Goal: Information Seeking & Learning: Check status

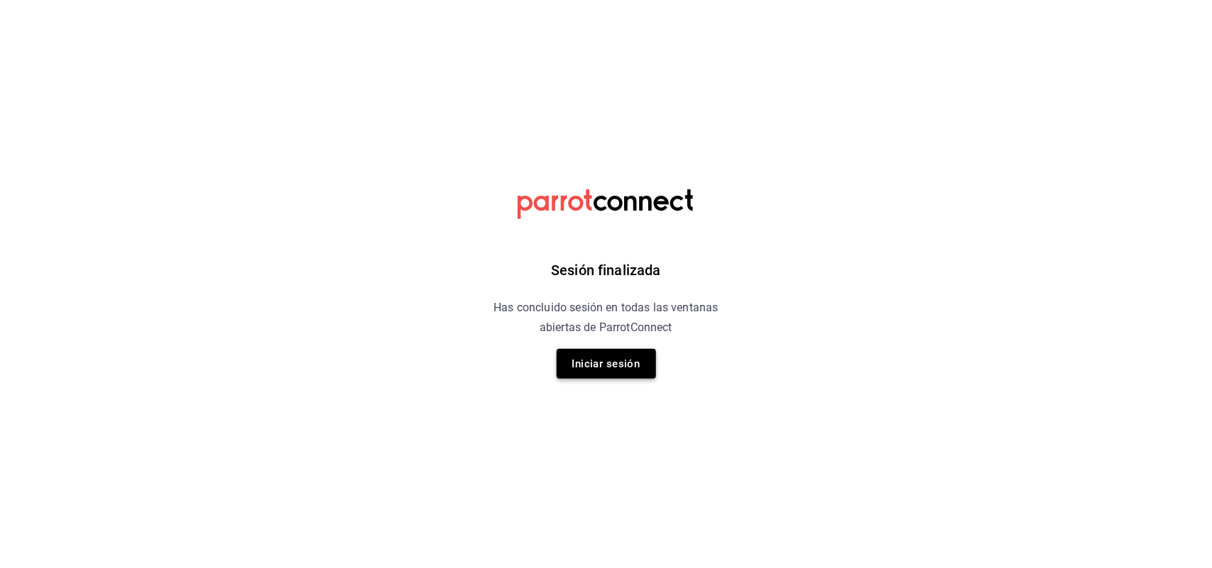
click at [635, 364] on button "Iniciar sesión" at bounding box center [605, 364] width 99 height 30
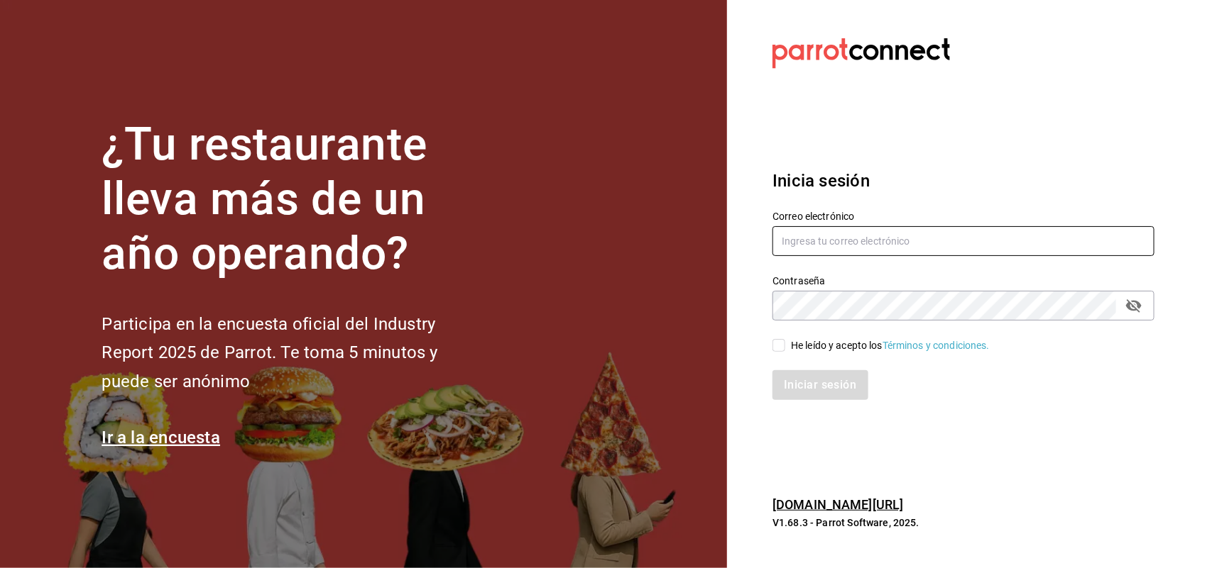
type input "multiuser@sushiexpress.com"
click at [779, 346] on input "He leído y acepto los Términos y condiciones." at bounding box center [778, 345] width 13 height 13
checkbox input "true"
click at [811, 390] on button "Iniciar sesión" at bounding box center [820, 385] width 97 height 30
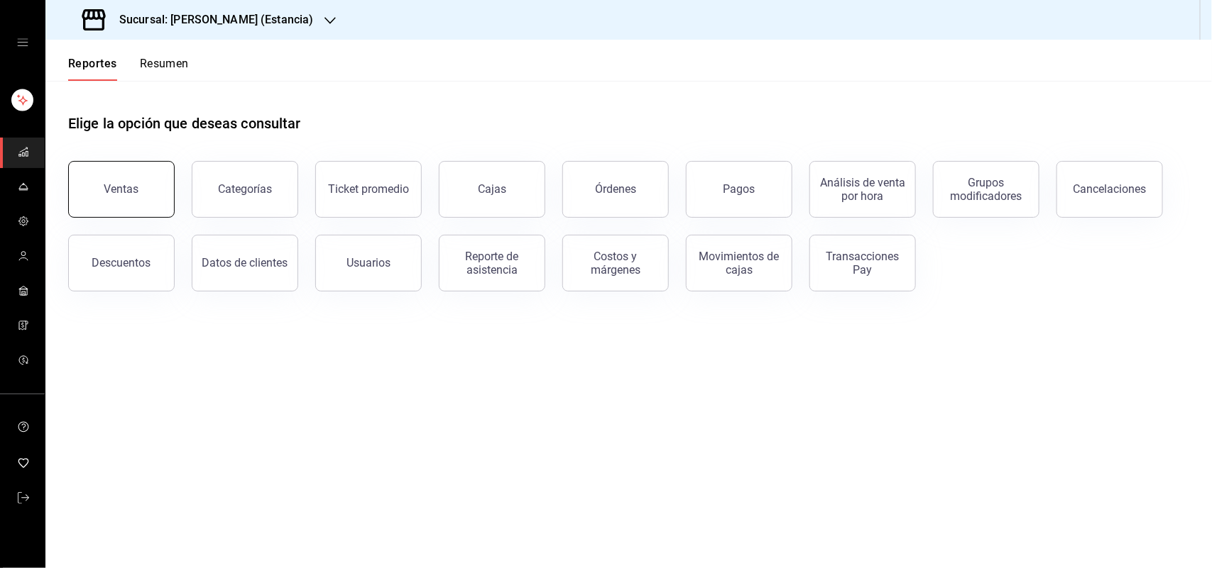
click at [140, 180] on button "Ventas" at bounding box center [121, 189] width 106 height 57
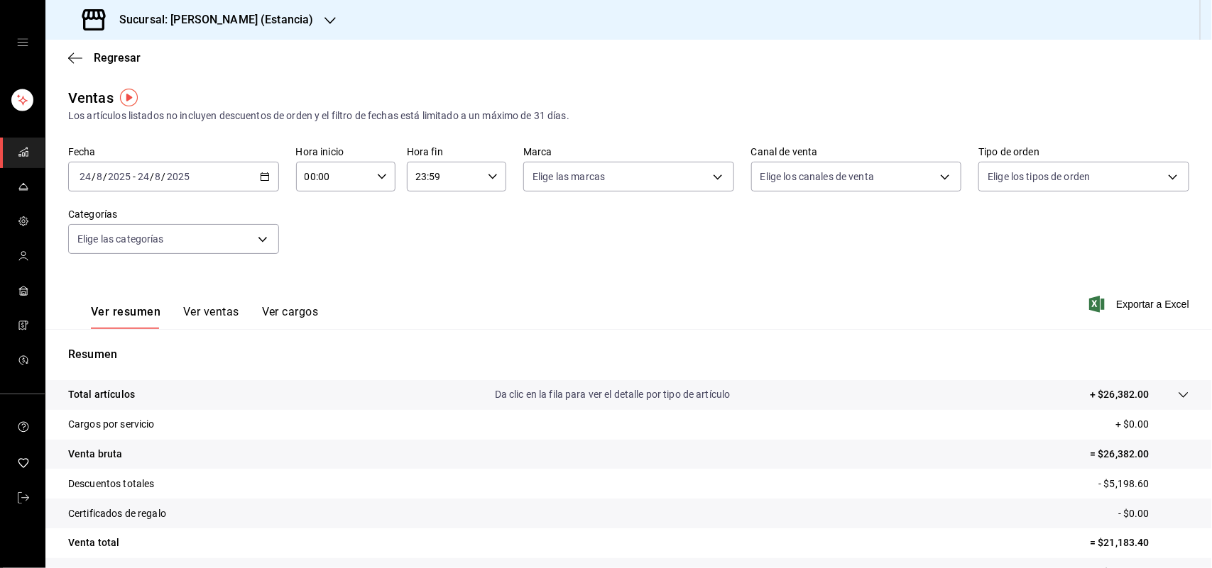
click at [259, 23] on h3 "Sucursal: [PERSON_NAME] (Estancia)" at bounding box center [210, 19] width 205 height 17
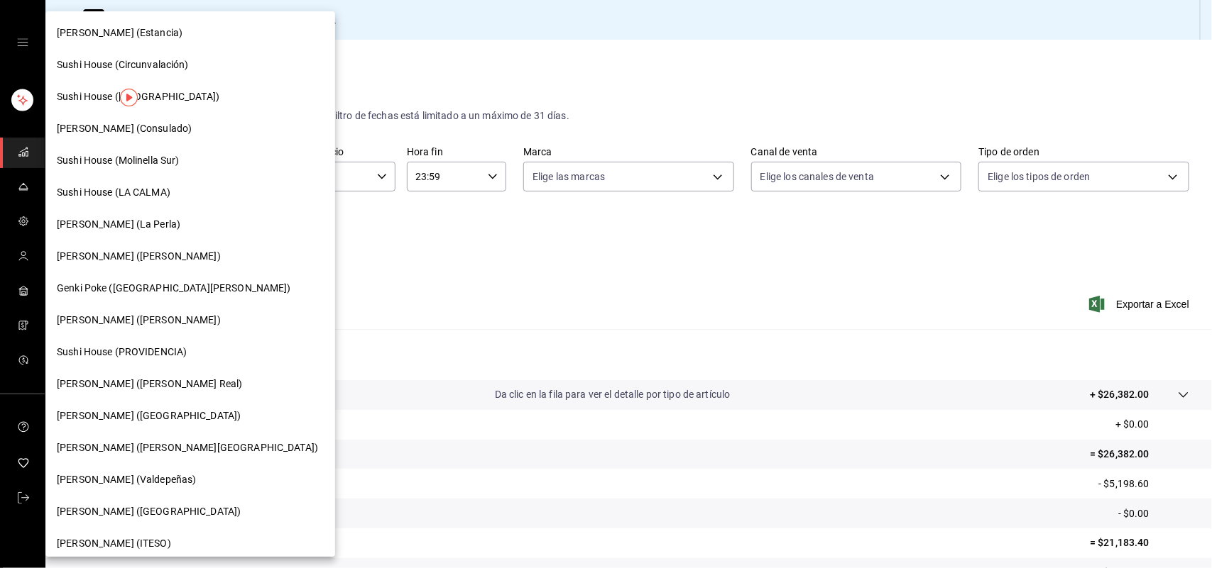
click at [141, 199] on span "Sushi House (LA CALMA)" at bounding box center [114, 192] width 114 height 15
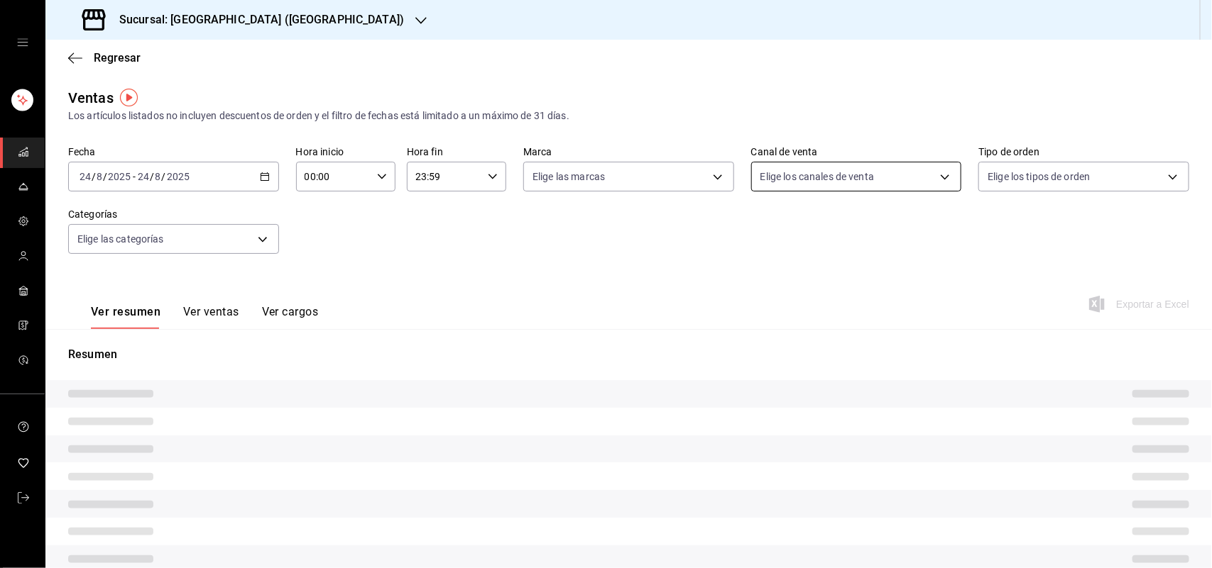
click at [798, 175] on body "Sucursal: Sushi House (LA CALMA) Regresar Ventas Los artículos listados no incl…" at bounding box center [606, 284] width 1212 height 568
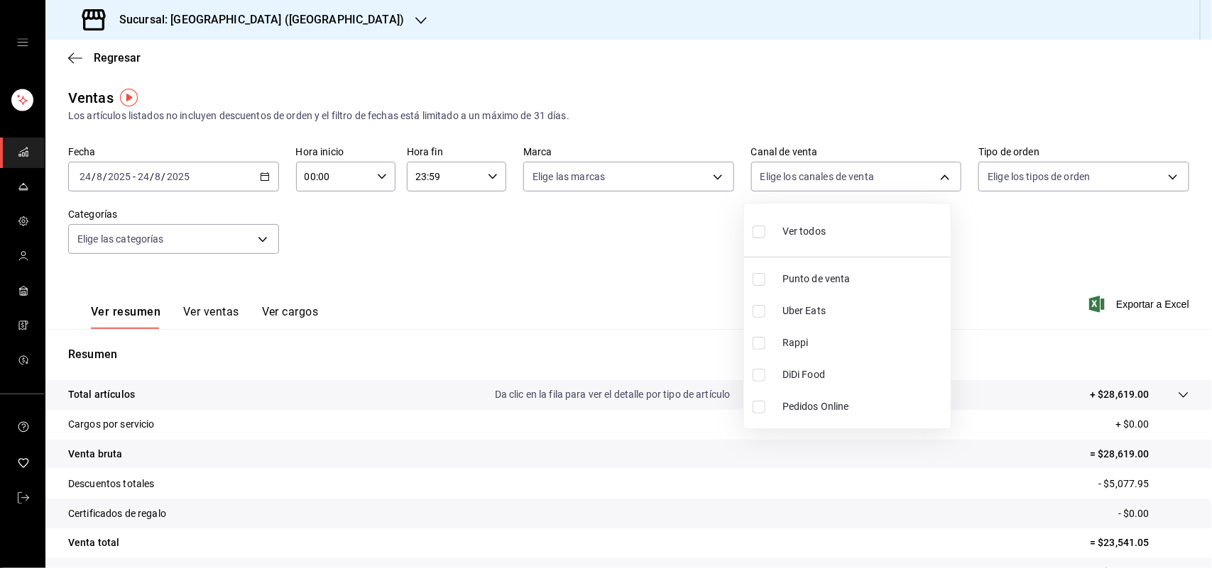
click at [760, 343] on input "checkbox" at bounding box center [758, 343] width 13 height 13
checkbox input "true"
type input "RAPPI"
click at [628, 183] on div at bounding box center [606, 284] width 1212 height 568
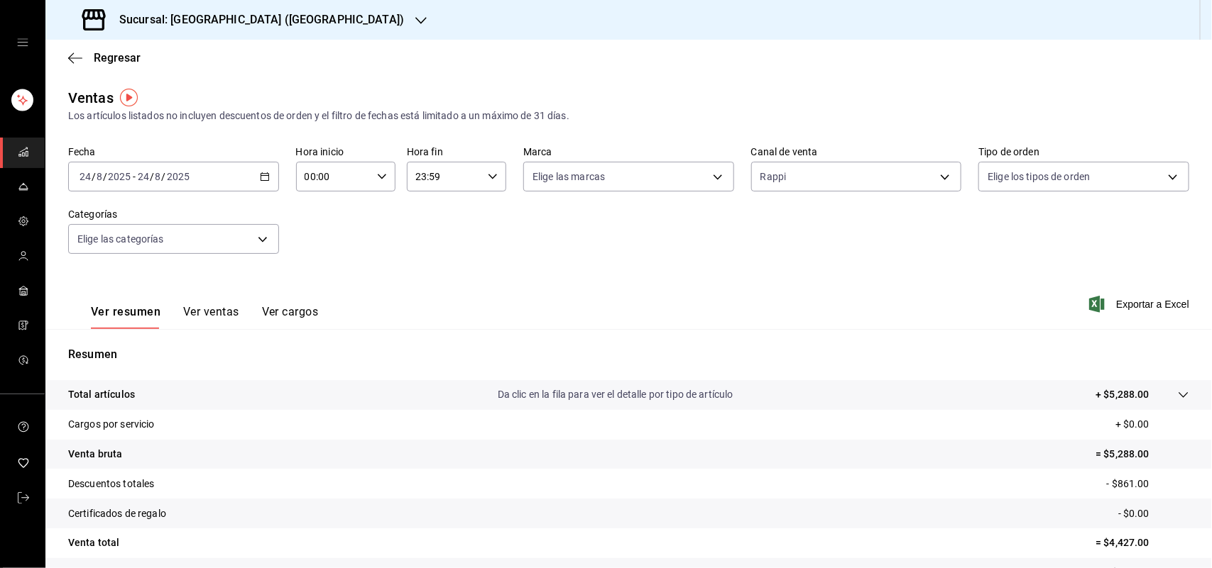
click at [628, 178] on div "Ver todos Punto de venta Uber Eats Rappi DiDi Food Pedidos Online" at bounding box center [606, 284] width 1212 height 568
click at [581, 177] on body "Sucursal: Sushi House (LA CALMA) Regresar Ventas Los artículos listados no incl…" at bounding box center [606, 284] width 1212 height 568
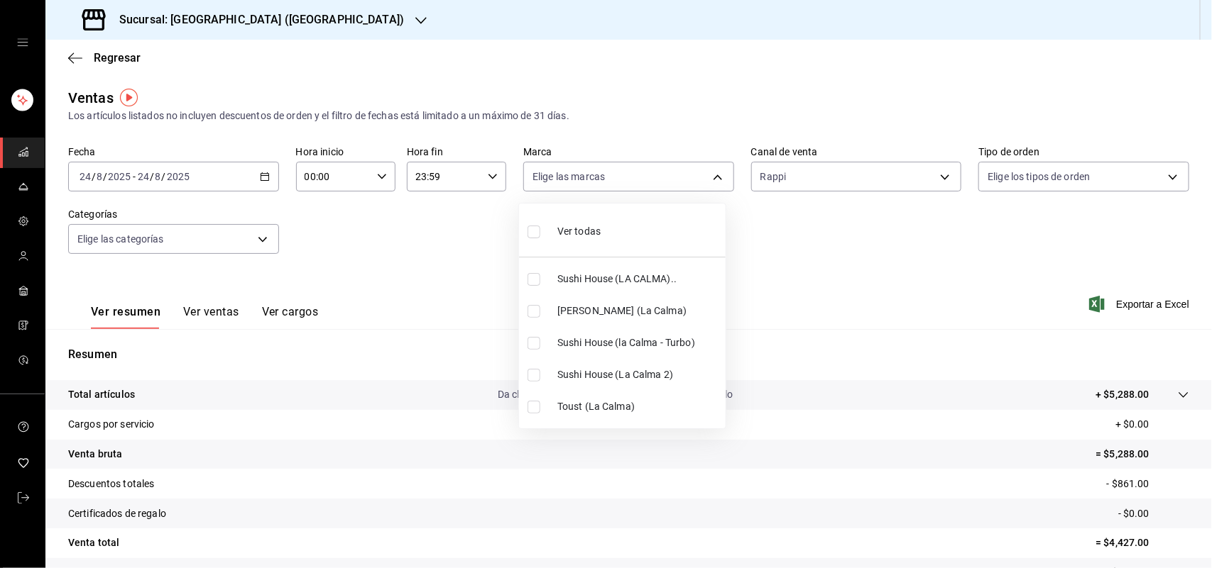
click at [537, 281] on input "checkbox" at bounding box center [533, 279] width 13 height 13
checkbox input "true"
click at [527, 352] on li "Sushi House (la Calma - Turbo)" at bounding box center [622, 343] width 207 height 32
type input "307f2552-bed5-4451-a1d4-9a3d8e6b1418,8d0dddf4-cc55-4964-ab1c-2b5841a14462"
checkbox input "true"
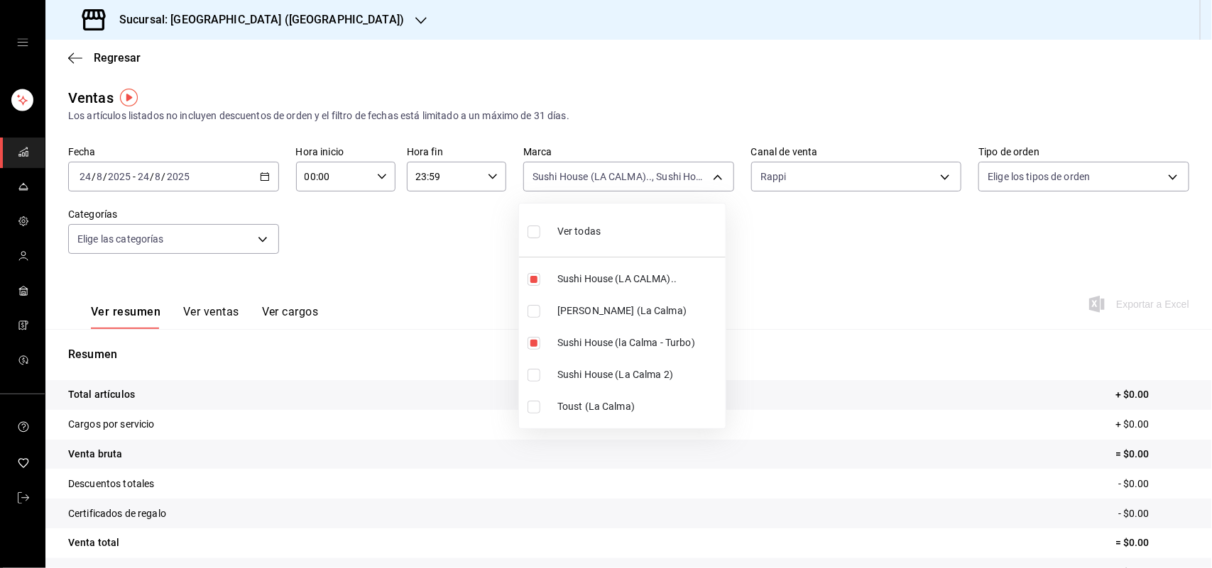
click at [533, 370] on input "checkbox" at bounding box center [533, 375] width 13 height 13
checkbox input "true"
type input "307f2552-bed5-4451-a1d4-9a3d8e6b1418,8d0dddf4-cc55-4964-ab1c-2b5841a14462,370d3…"
click at [540, 338] on label at bounding box center [536, 343] width 18 height 13
click at [540, 338] on input "checkbox" at bounding box center [533, 343] width 13 height 13
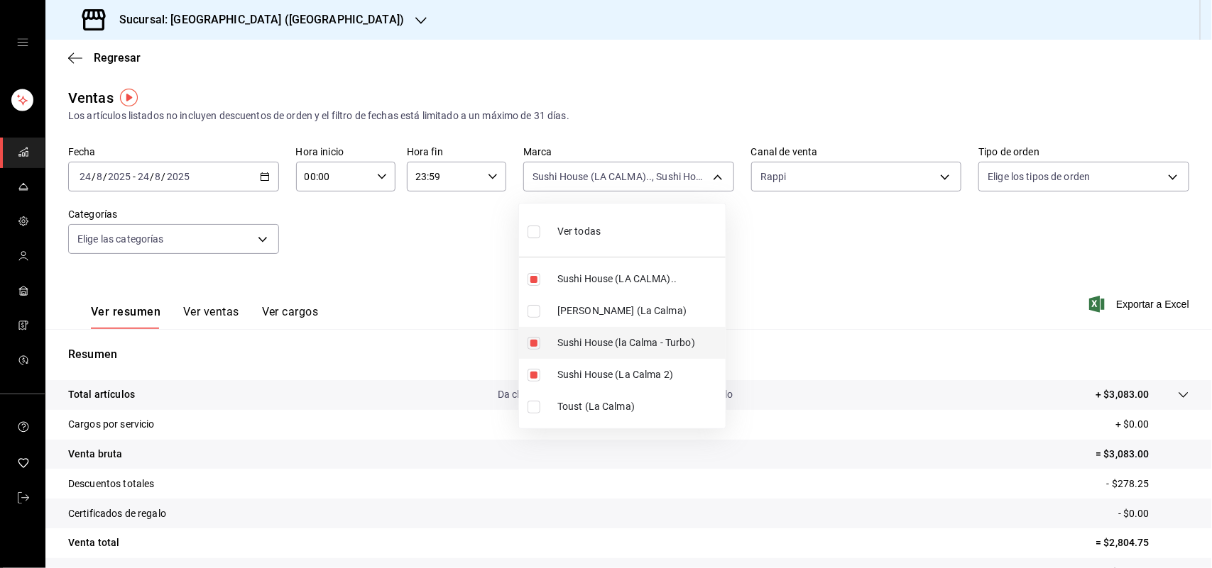
checkbox input "true"
type input "307f2552-bed5-4451-a1d4-9a3d8e6b1418,370d3383-42ab-44c7-9136-c83d53f09056,8d0dd…"
click at [529, 345] on input "checkbox" at bounding box center [533, 343] width 13 height 13
checkbox input "false"
type input "307f2552-bed5-4451-a1d4-9a3d8e6b1418,370d3383-42ab-44c7-9136-c83d53f09056"
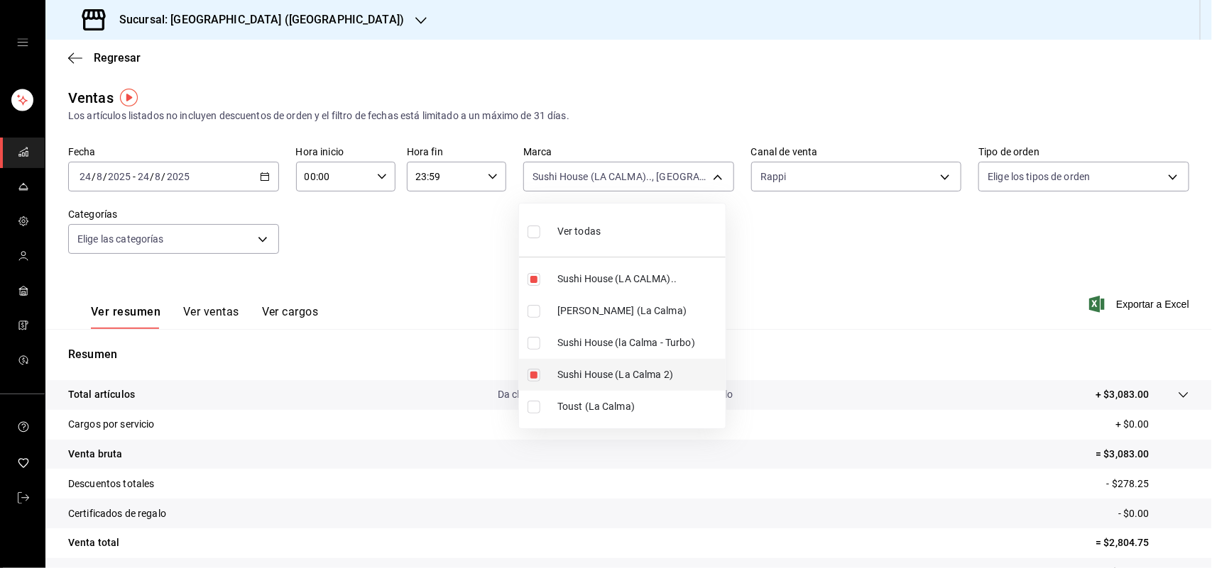
click at [536, 374] on input "checkbox" at bounding box center [533, 375] width 13 height 13
checkbox input "false"
type input "307f2552-bed5-4451-a1d4-9a3d8e6b1418"
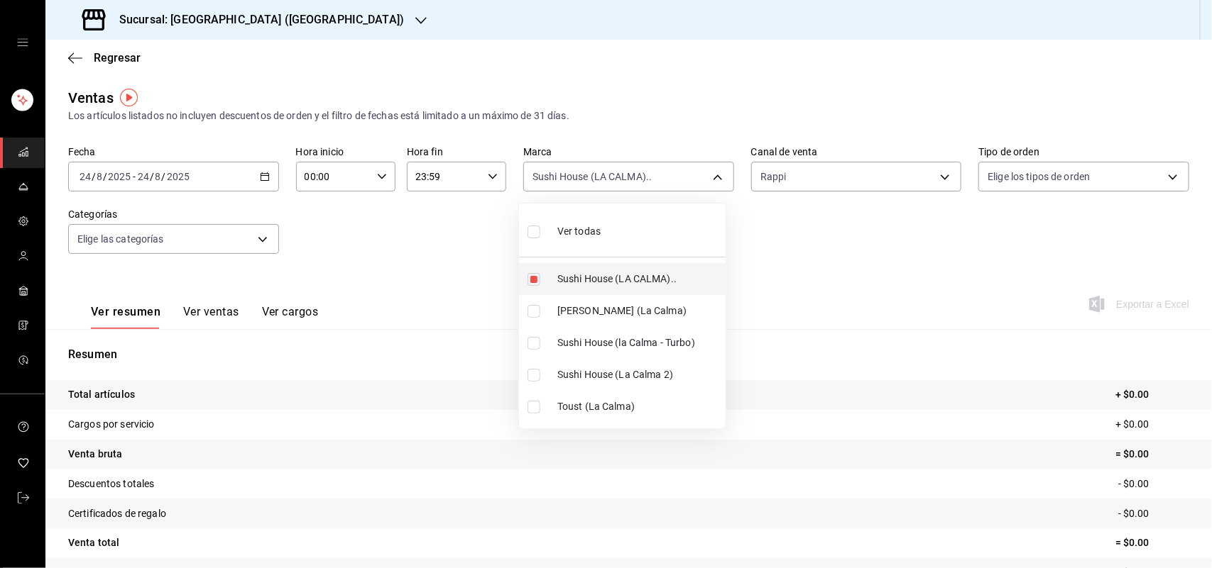
click at [530, 282] on input "checkbox" at bounding box center [533, 279] width 13 height 13
checkbox input "false"
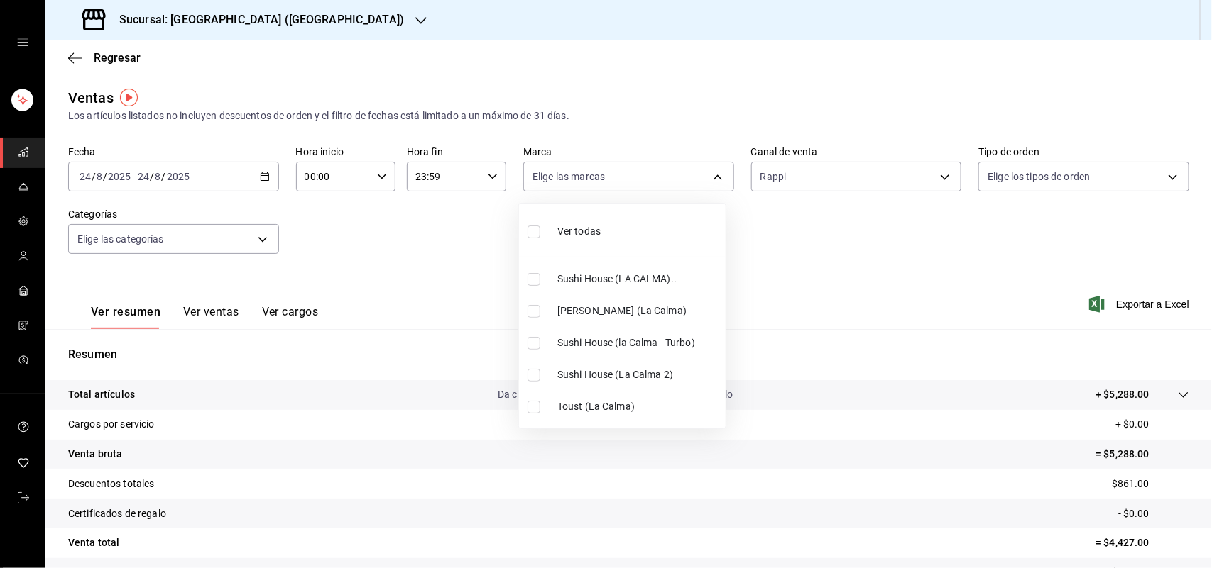
click at [828, 172] on div at bounding box center [606, 284] width 1212 height 568
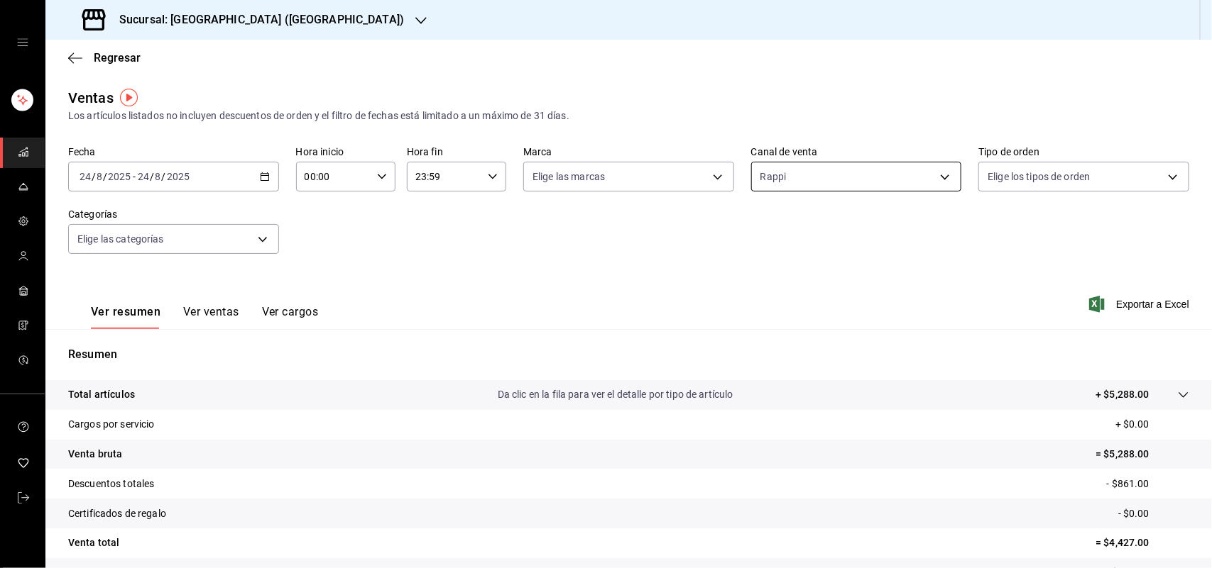
click at [821, 183] on body "Sucursal: Sushi House (LA CALMA) Regresar Ventas Los artículos listados no incl…" at bounding box center [606, 284] width 1212 height 568
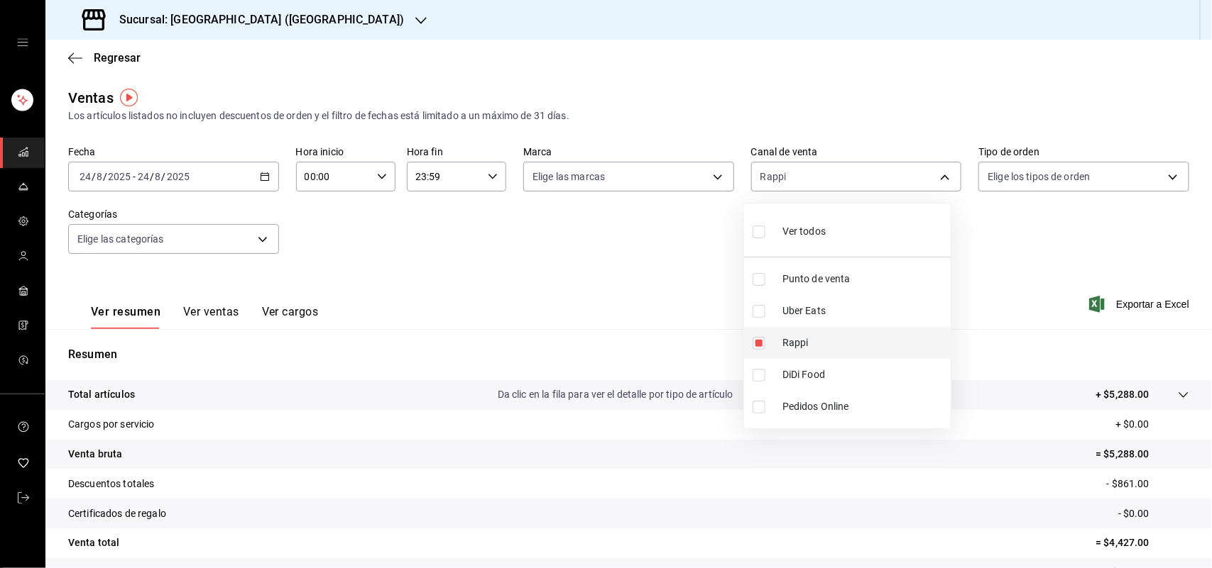
click at [757, 346] on input "checkbox" at bounding box center [758, 343] width 13 height 13
checkbox input "false"
click at [758, 376] on input "checkbox" at bounding box center [758, 375] width 13 height 13
checkbox input "true"
type input "DIDI_FOOD"
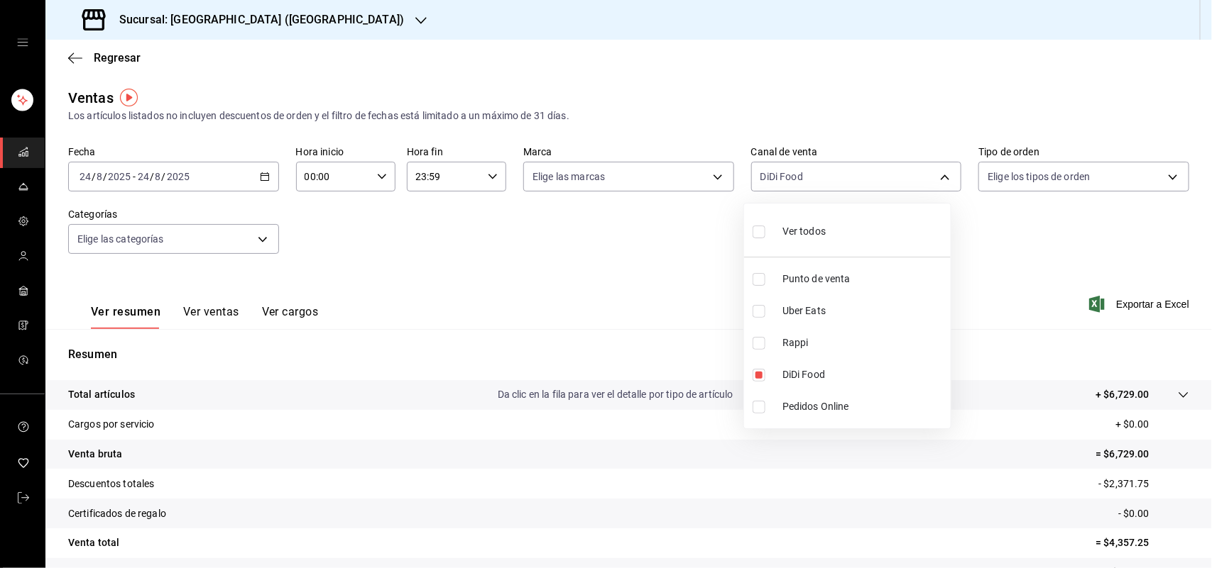
click at [619, 177] on div at bounding box center [606, 284] width 1212 height 568
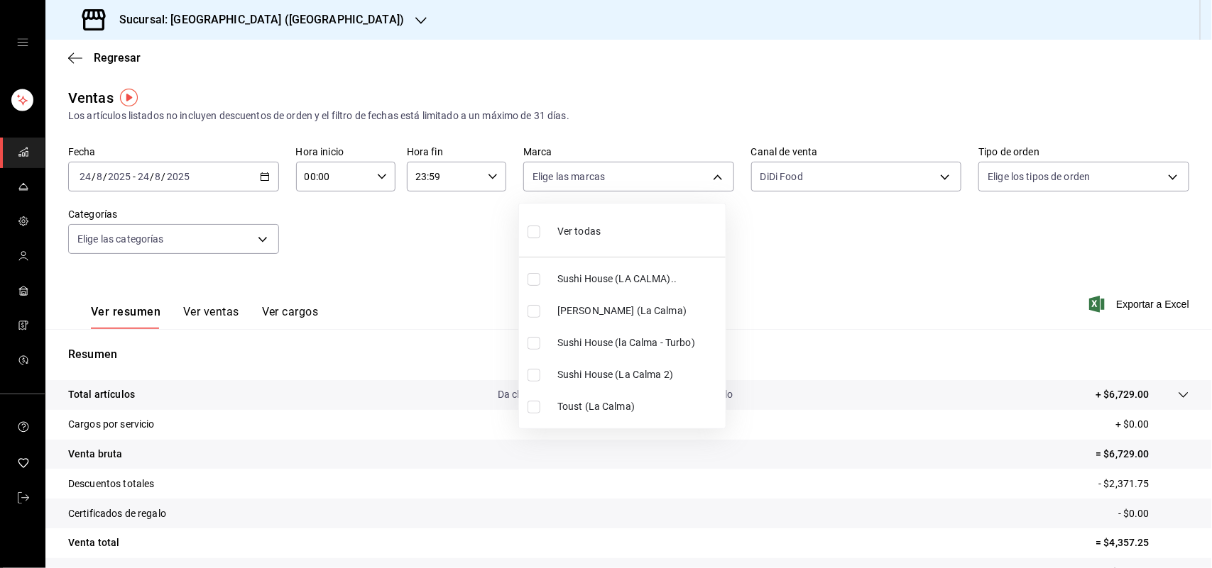
click at [622, 181] on body "Sucursal: Sushi House (LA CALMA) Regresar Ventas Los artículos listados no incl…" at bounding box center [606, 284] width 1212 height 568
click at [531, 285] on input "checkbox" at bounding box center [533, 279] width 13 height 13
checkbox input "true"
type input "307f2552-bed5-4451-a1d4-9a3d8e6b1418"
click at [846, 153] on div at bounding box center [606, 284] width 1212 height 568
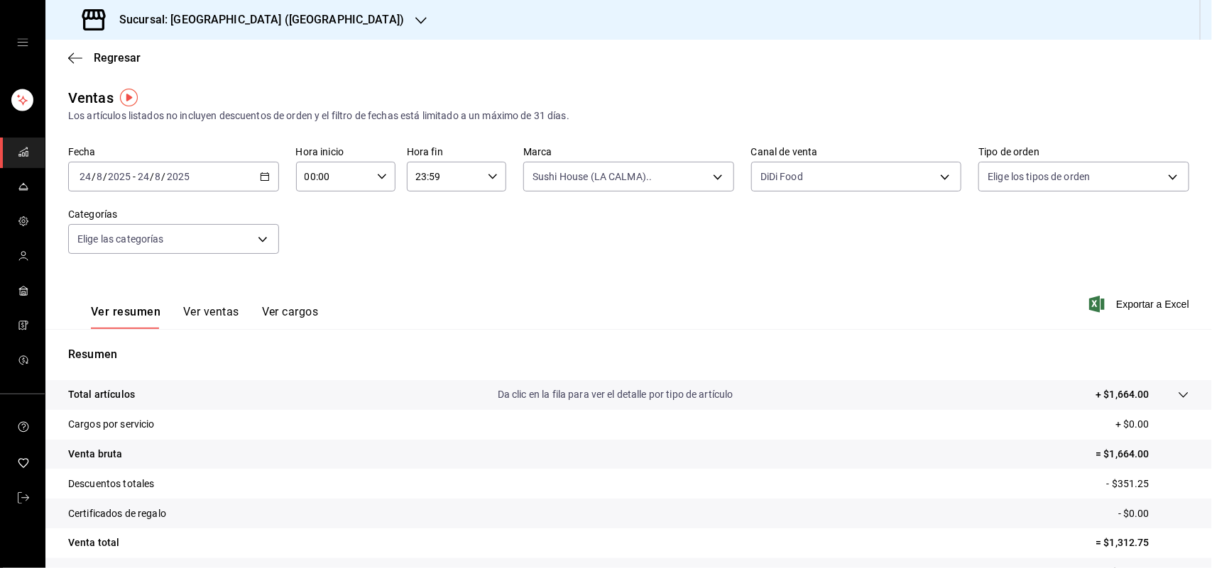
click at [843, 171] on body "Sucursal: Sushi House (LA CALMA) Regresar Ventas Los artículos listados no incl…" at bounding box center [606, 284] width 1212 height 568
click at [758, 378] on input "checkbox" at bounding box center [758, 375] width 13 height 13
checkbox input "false"
click at [759, 313] on input "checkbox" at bounding box center [758, 311] width 13 height 13
checkbox input "true"
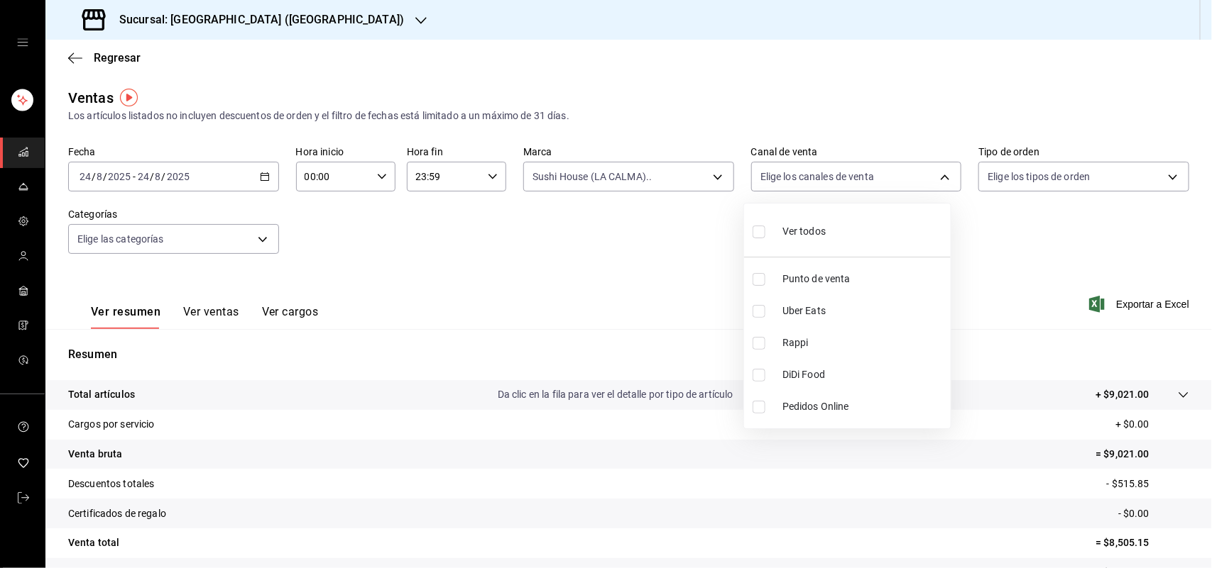
type input "UBER_EATS"
click at [761, 310] on input "checkbox" at bounding box center [758, 311] width 13 height 13
checkbox input "false"
click at [762, 350] on li "Rappi" at bounding box center [847, 343] width 207 height 32
type input "RAPPI"
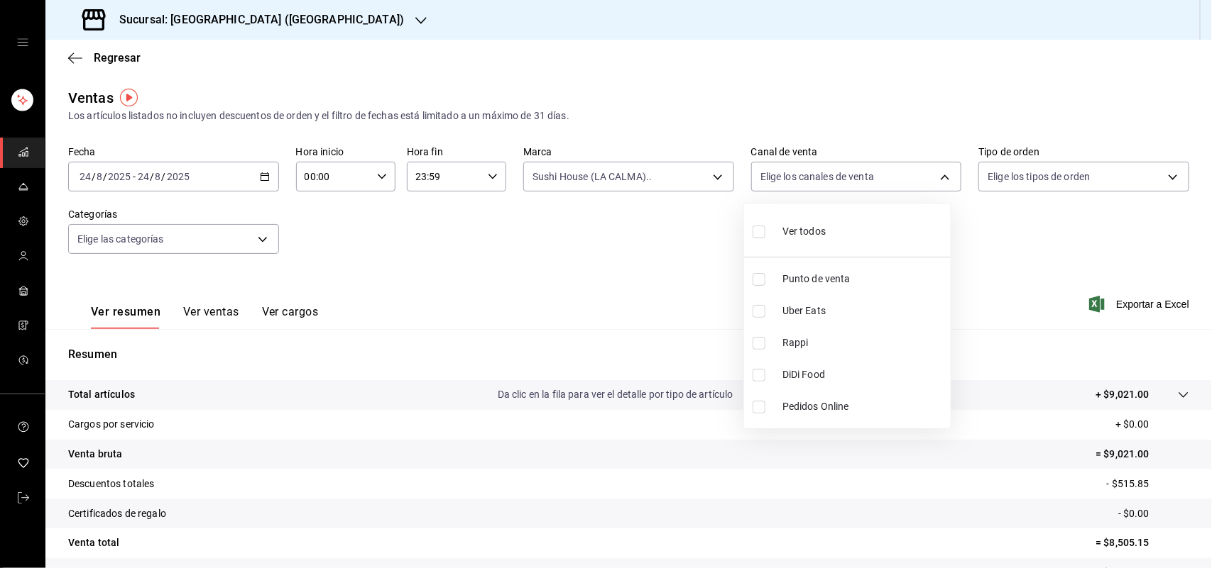
checkbox input "true"
click at [622, 187] on div at bounding box center [606, 284] width 1212 height 568
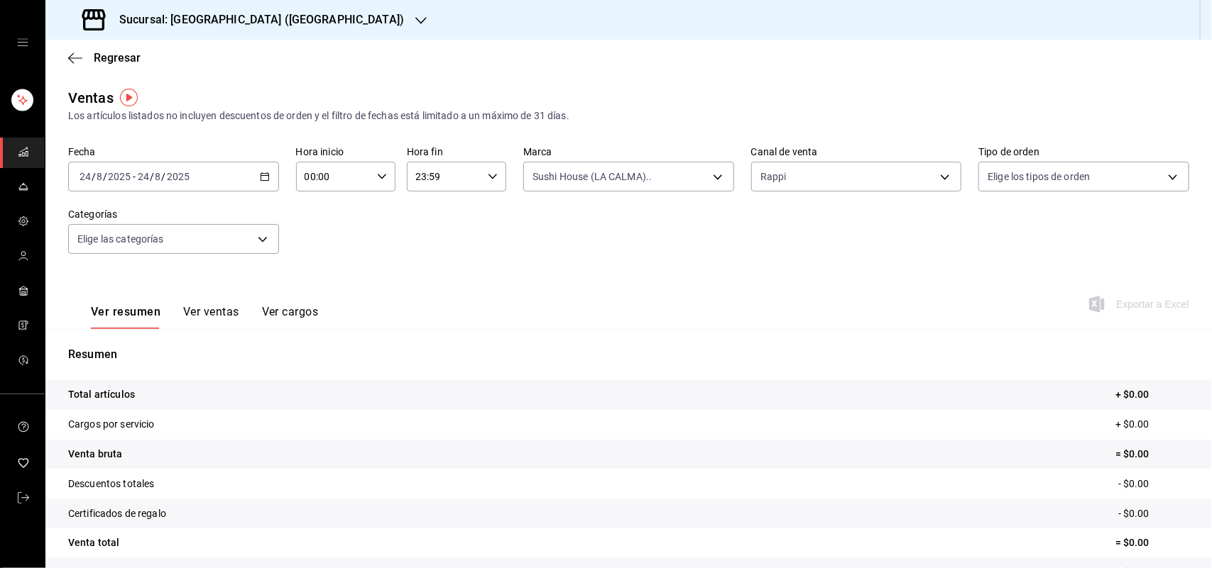
click at [632, 179] on body "Sucursal: Sushi House (LA CALMA) Regresar Ventas Los artículos listados no incl…" at bounding box center [606, 284] width 1212 height 568
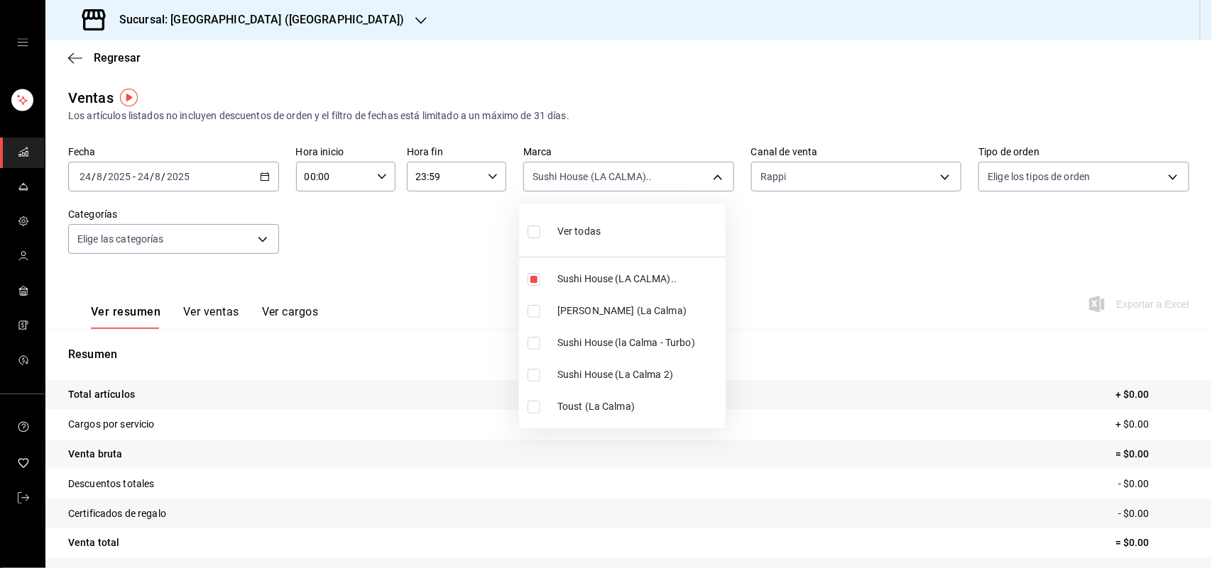
click at [529, 310] on input "checkbox" at bounding box center [533, 311] width 13 height 13
checkbox input "true"
type input "307f2552-bed5-4451-a1d4-9a3d8e6b1418,ad5c7ce8-09c3-4353-8fa5-0bd3f2c3ed7d"
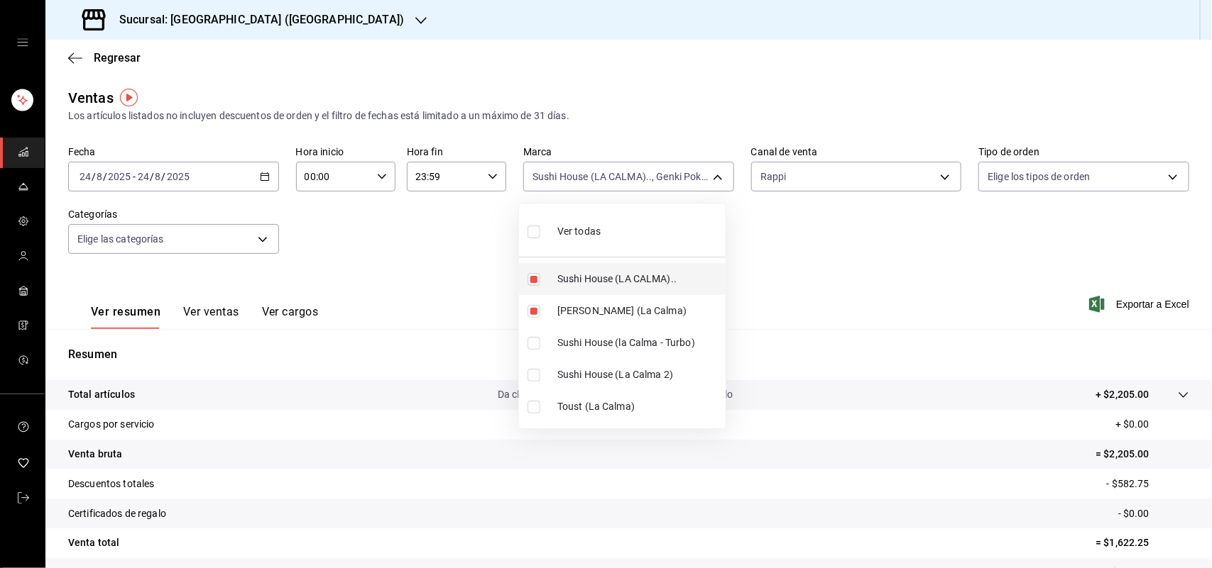
click at [534, 278] on input "checkbox" at bounding box center [533, 279] width 13 height 13
checkbox input "false"
type input "ad5c7ce8-09c3-4353-8fa5-0bd3f2c3ed7d"
click at [811, 189] on div at bounding box center [606, 284] width 1212 height 568
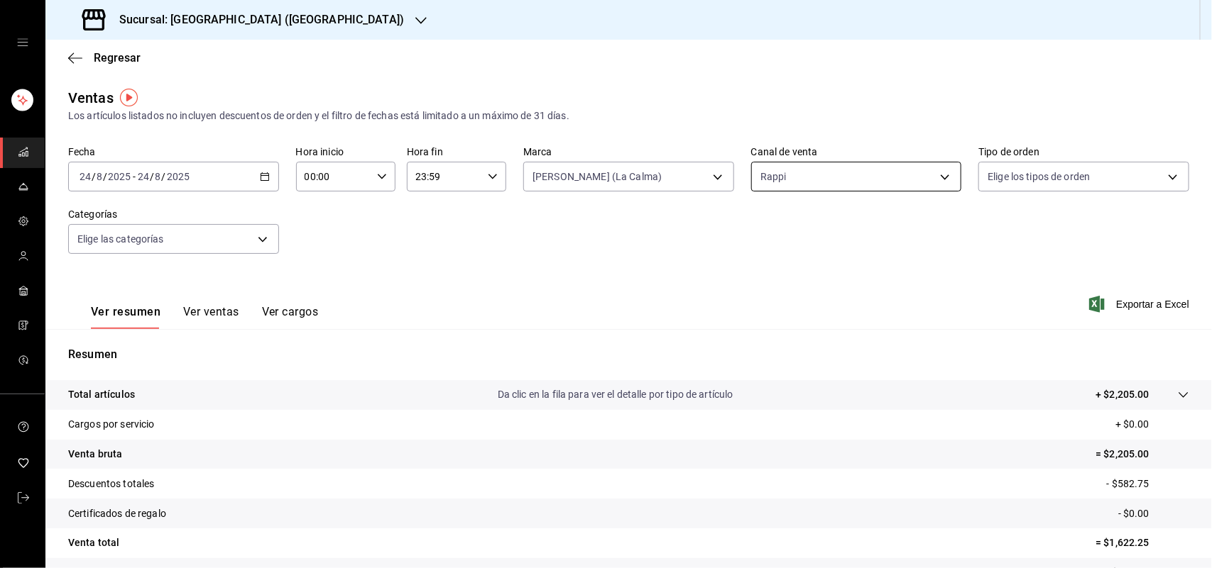
click at [813, 181] on body "Sucursal: Sushi House (LA CALMA) Regresar Ventas Los artículos listados no incl…" at bounding box center [606, 284] width 1212 height 568
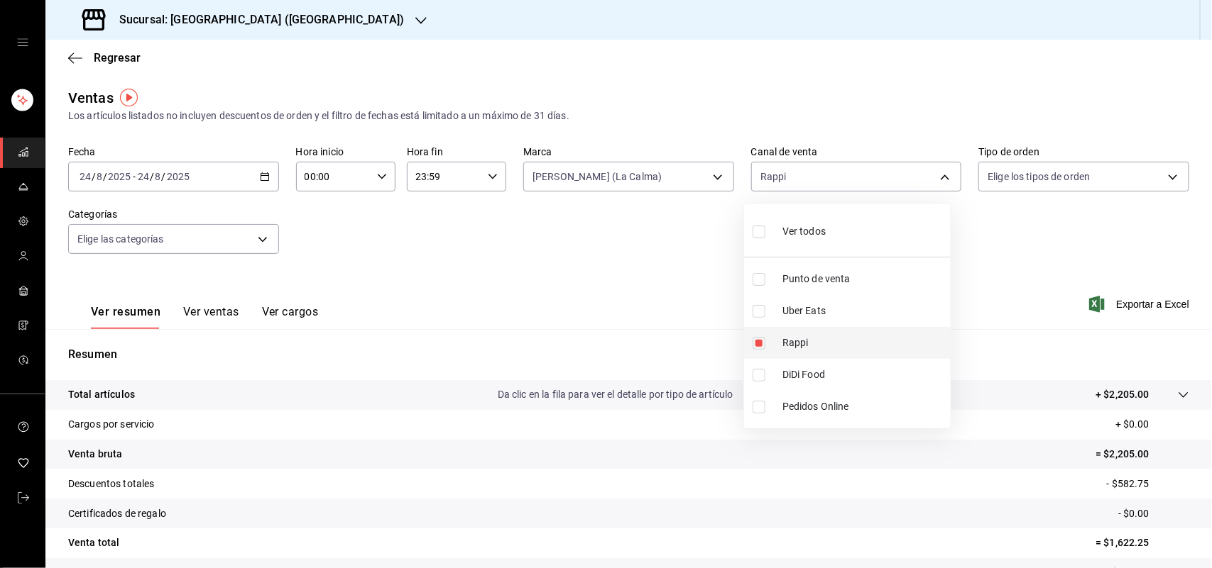
click at [762, 342] on input "checkbox" at bounding box center [758, 343] width 13 height 13
checkbox input "false"
click at [761, 380] on input "checkbox" at bounding box center [758, 375] width 13 height 13
checkbox input "true"
type input "DIDI_FOOD"
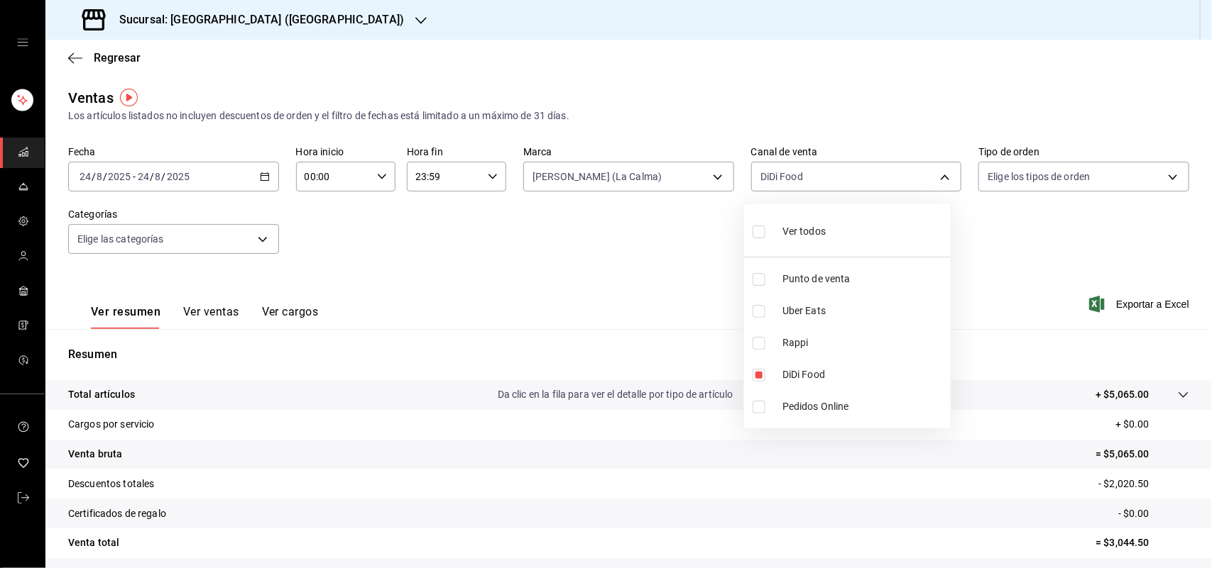
click at [690, 180] on div at bounding box center [606, 284] width 1212 height 568
click at [690, 180] on body "Sucursal: Sushi House (LA CALMA) Regresar Ventas Los artículos listados no incl…" at bounding box center [606, 284] width 1212 height 568
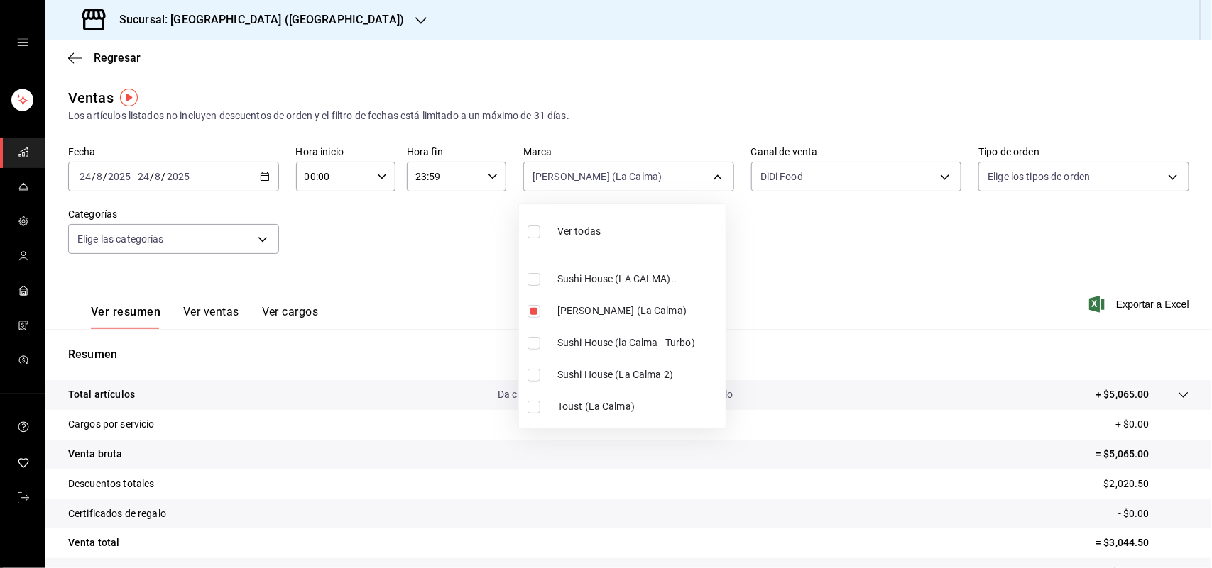
click at [833, 189] on div at bounding box center [606, 284] width 1212 height 568
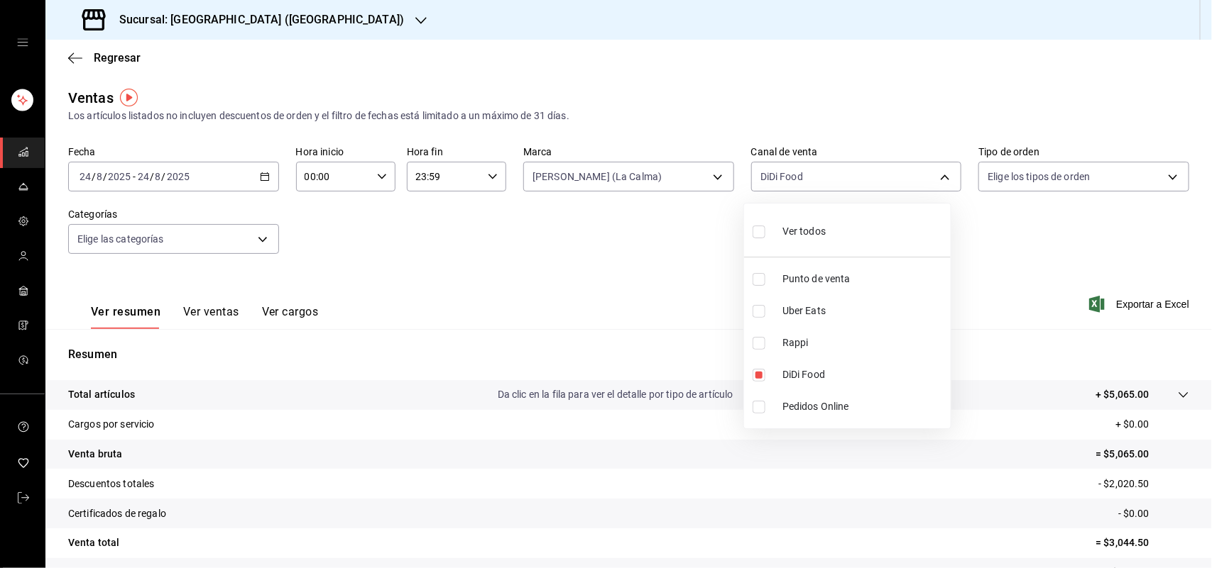
click at [837, 183] on body "Sucursal: Sushi House (LA CALMA) Regresar Ventas Los artículos listados no incl…" at bounding box center [606, 284] width 1212 height 568
click at [757, 371] on input "checkbox" at bounding box center [758, 375] width 13 height 13
checkbox input "false"
click at [756, 309] on input "checkbox" at bounding box center [758, 311] width 13 height 13
checkbox input "true"
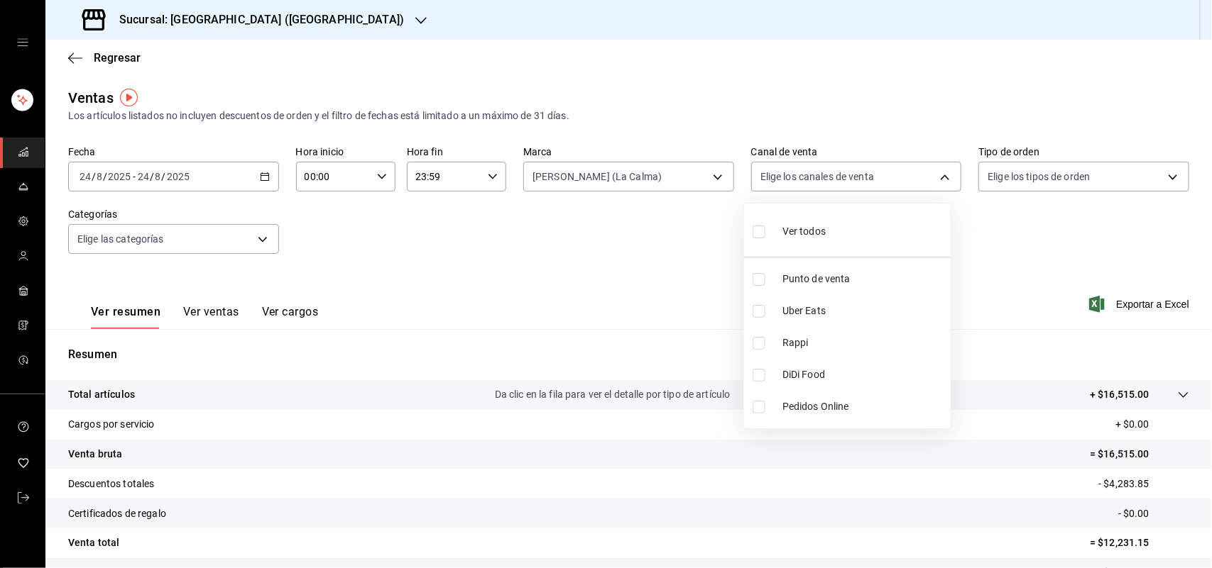
type input "UBER_EATS"
drag, startPoint x: 218, startPoint y: -77, endPoint x: 179, endPoint y: -77, distance: 39.0
drag, startPoint x: 179, startPoint y: -77, endPoint x: 628, endPoint y: 196, distance: 525.8
click at [628, 196] on div at bounding box center [606, 284] width 1212 height 568
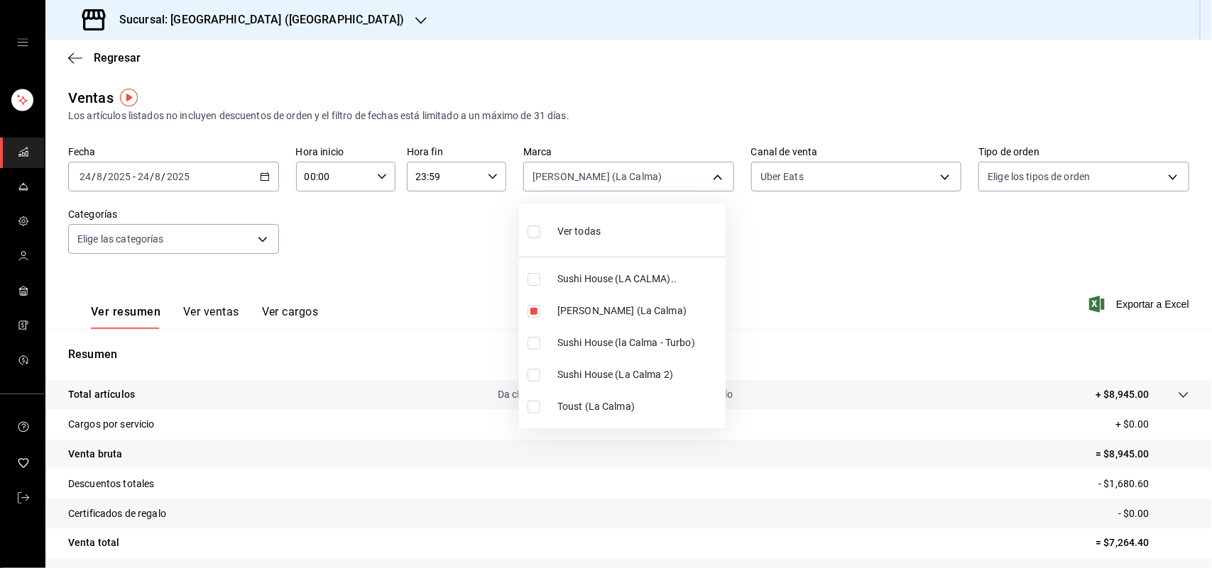
click at [629, 179] on body "Sucursal: Sushi House (LA CALMA) Regresar Ventas Los artículos listados no incl…" at bounding box center [606, 284] width 1212 height 568
click at [541, 345] on label at bounding box center [536, 343] width 18 height 13
click at [540, 345] on input "checkbox" at bounding box center [533, 343] width 13 height 13
checkbox input "false"
type input "ad5c7ce8-09c3-4353-8fa5-0bd3f2c3ed7d"
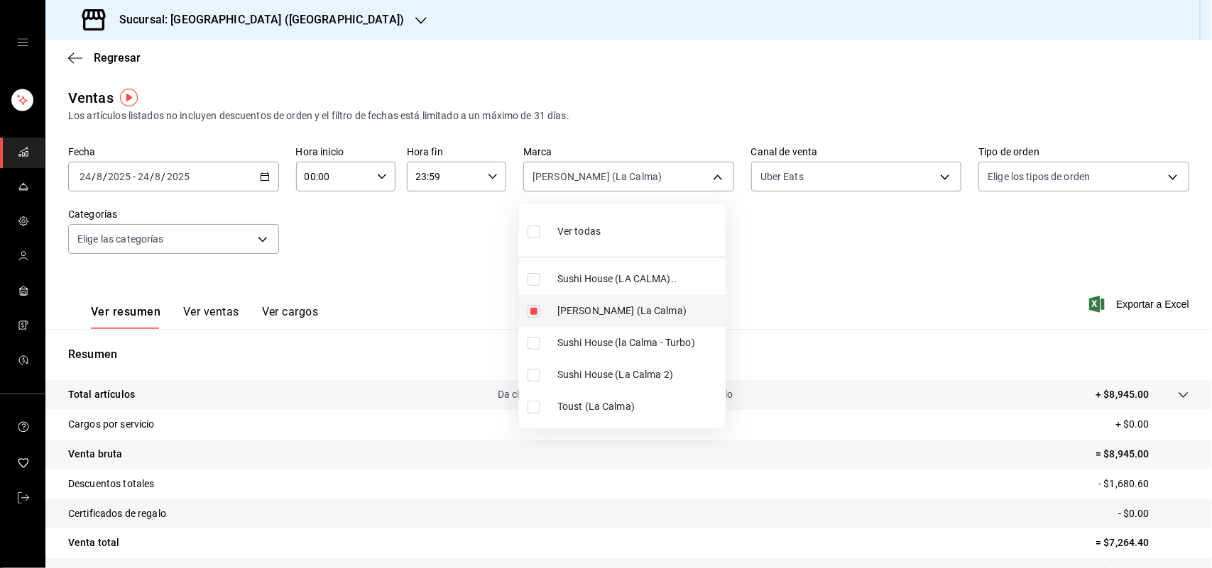
click at [534, 313] on input "checkbox" at bounding box center [533, 311] width 13 height 13
checkbox input "false"
click at [537, 279] on input "checkbox" at bounding box center [533, 279] width 13 height 13
checkbox input "true"
type input "307f2552-bed5-4451-a1d4-9a3d8e6b1418"
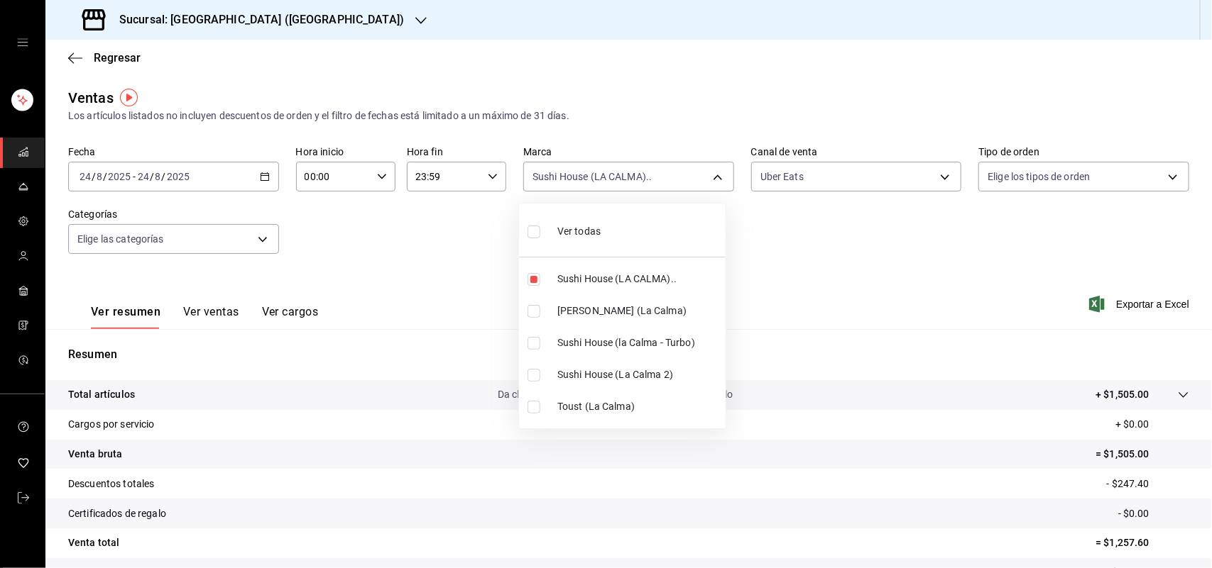
click at [804, 179] on div at bounding box center [606, 284] width 1212 height 568
